Goal: Task Accomplishment & Management: Manage account settings

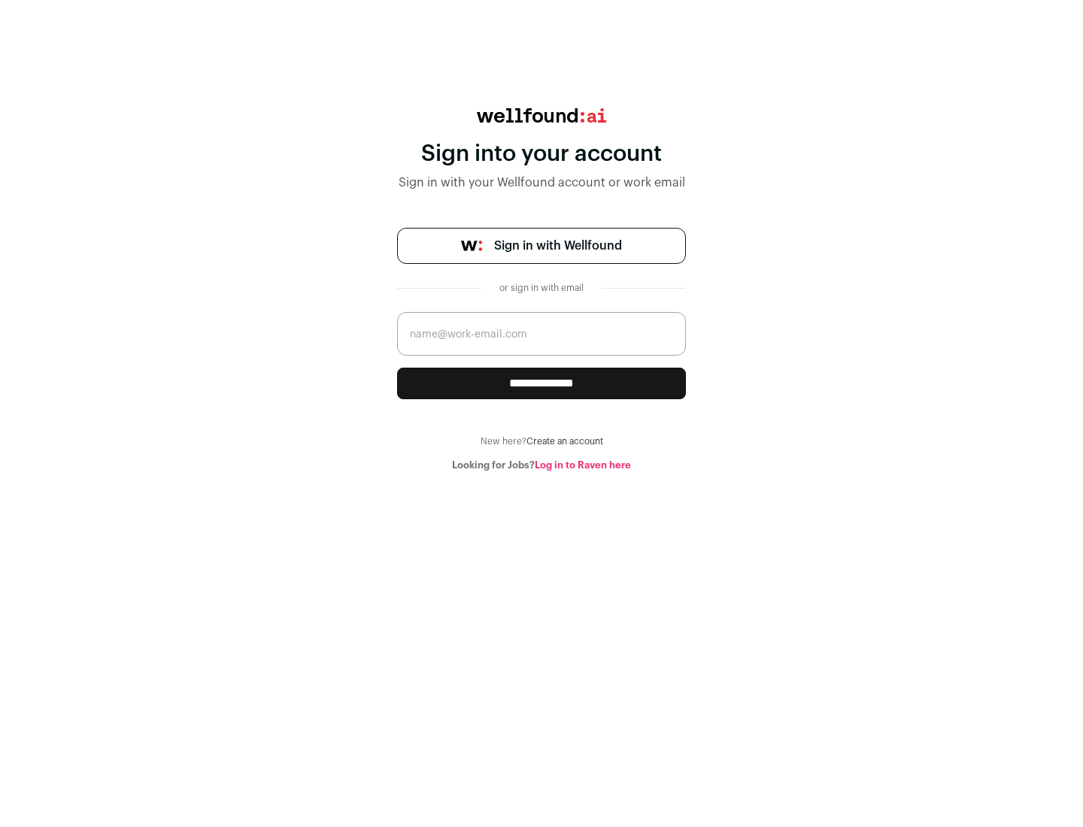
click at [557, 246] on span "Sign in with Wellfound" at bounding box center [558, 246] width 128 height 18
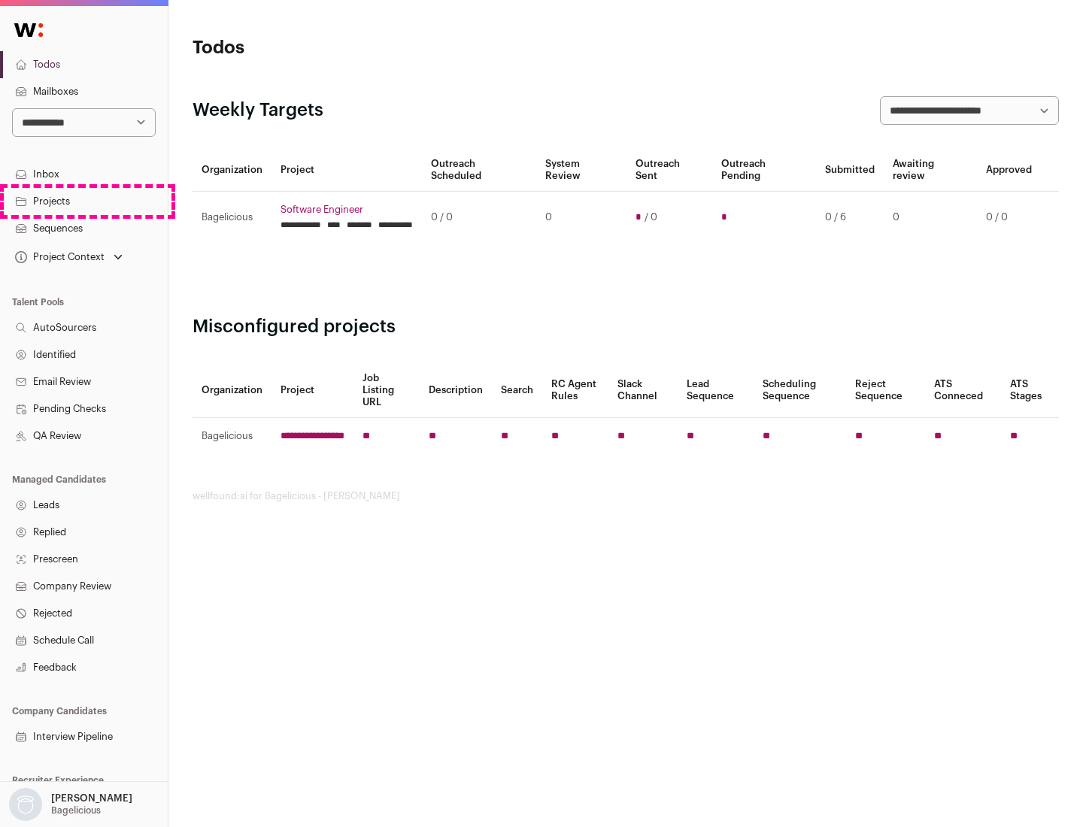
click at [83, 201] on link "Projects" at bounding box center [84, 201] width 168 height 27
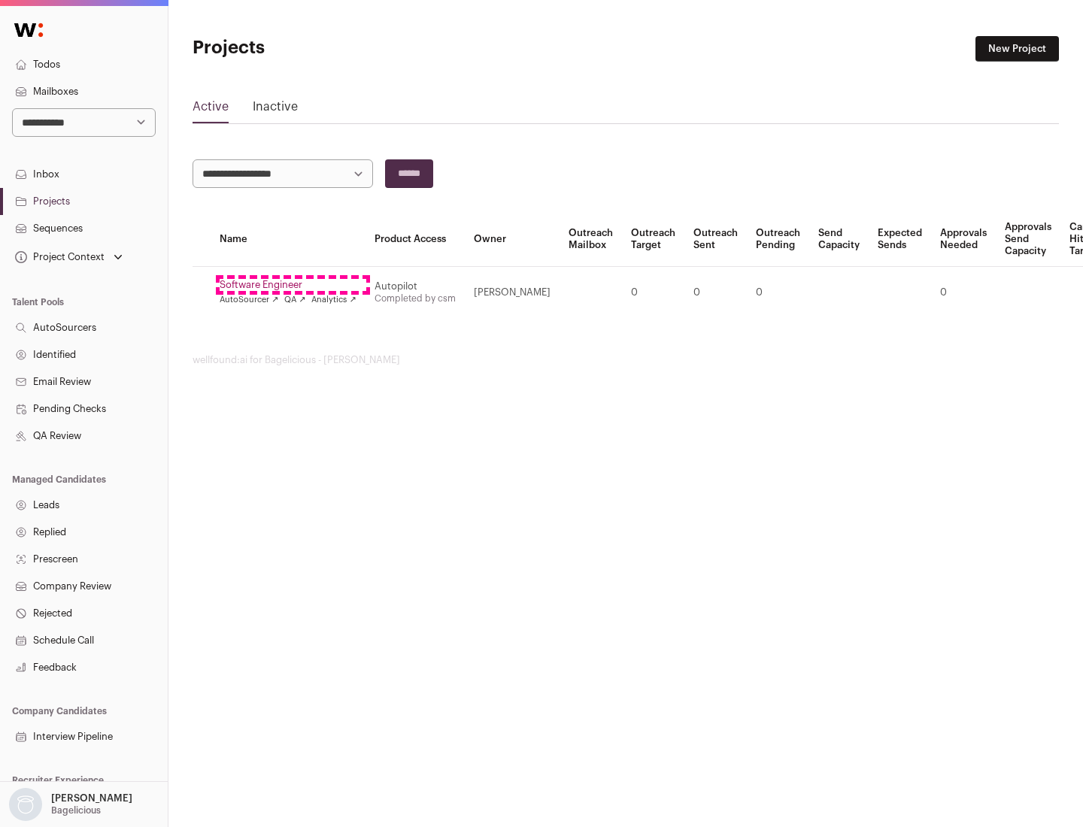
click at [292, 285] on link "Software Engineer" at bounding box center [288, 285] width 137 height 12
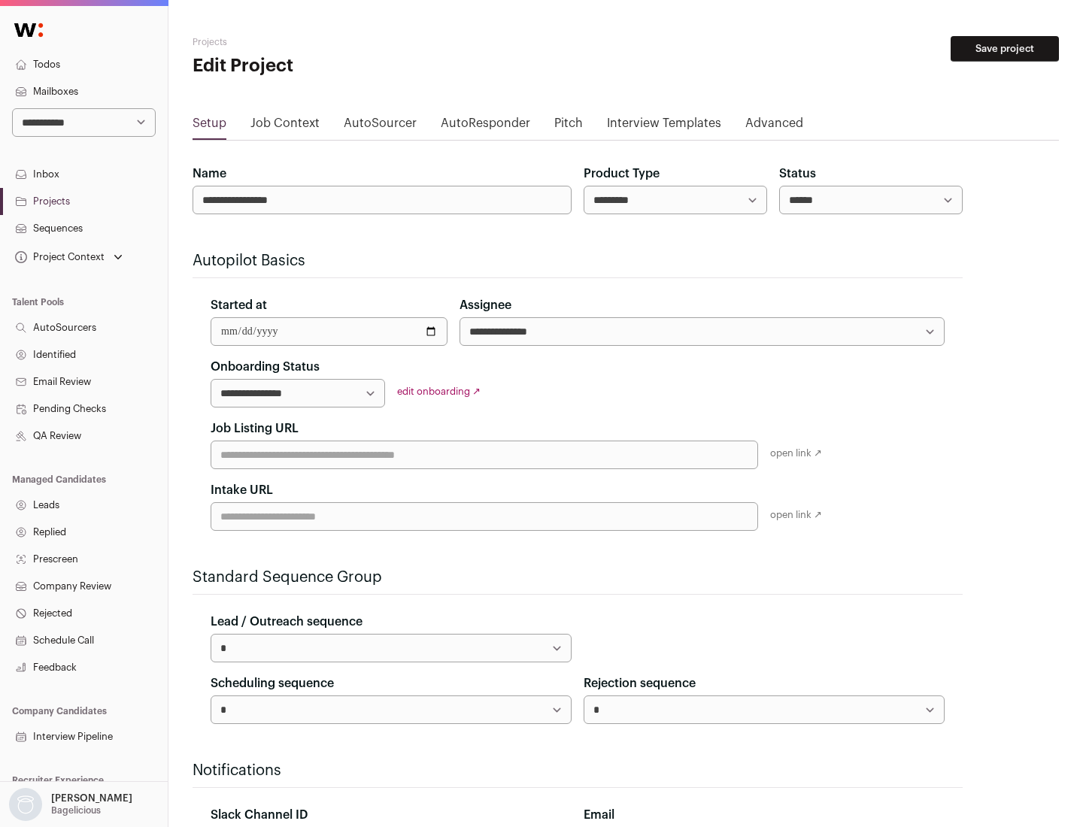
click at [1005, 49] on button "Save project" at bounding box center [1004, 49] width 108 height 26
